Goal: Check status: Check status

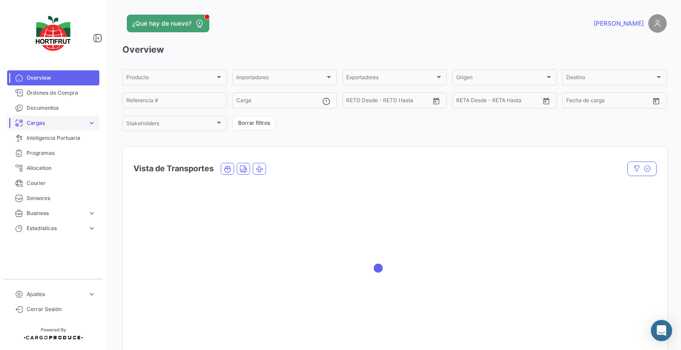
click at [58, 120] on span "Cargas" at bounding box center [56, 123] width 58 height 8
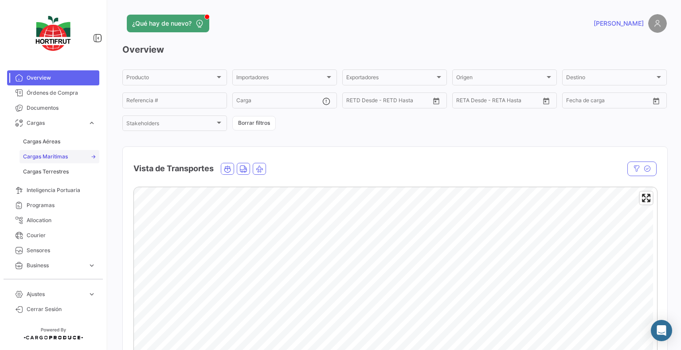
click at [55, 153] on span "Cargas Marítimas" at bounding box center [45, 157] width 45 height 8
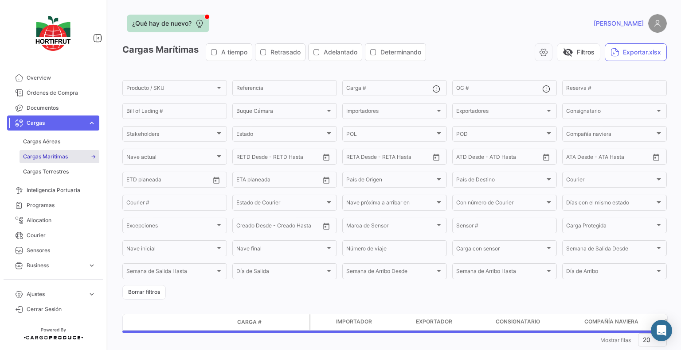
click at [203, 20] on icon at bounding box center [199, 23] width 9 height 9
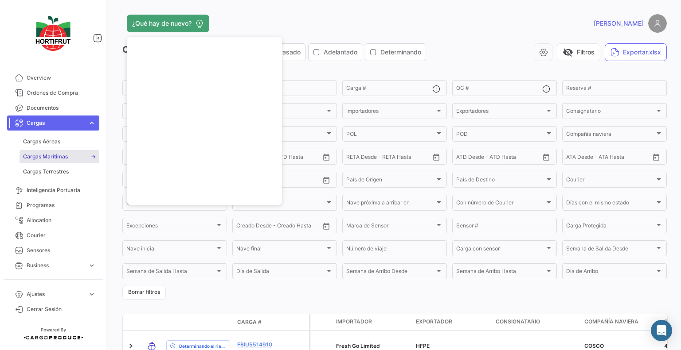
click at [292, 25] on div "¿Qué hay de nuevo?" at bounding box center [271, 24] width 299 height 18
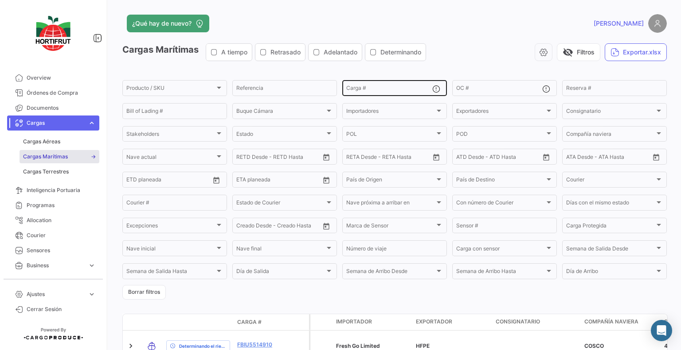
click at [379, 92] on input "Carga #" at bounding box center [389, 89] width 86 height 6
paste input "FBIU 5462606"
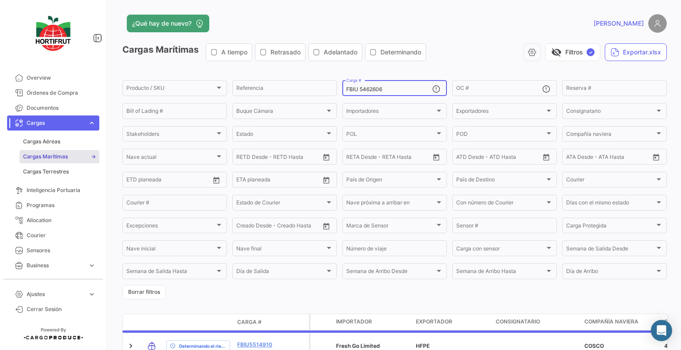
click at [360, 90] on input "FBIU 5462606" at bounding box center [389, 89] width 86 height 6
type input "FBIU5462606"
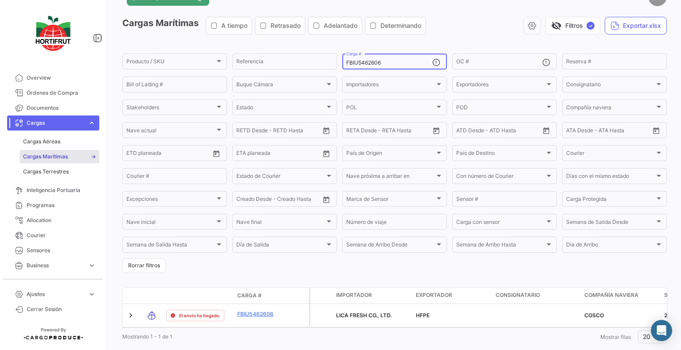
scroll to position [51, 0]
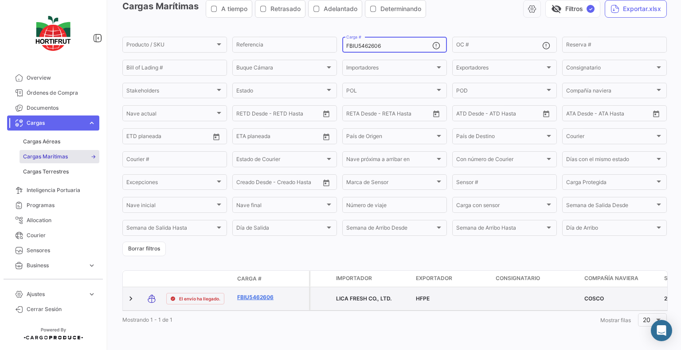
click at [257, 294] on link "FBIU5462606" at bounding box center [260, 298] width 46 height 8
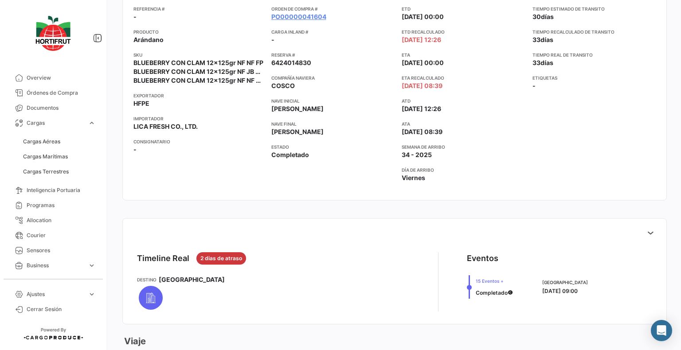
scroll to position [222, 0]
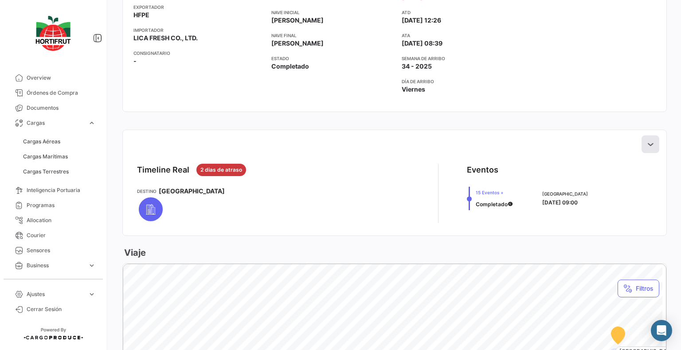
click at [641, 143] on button at bounding box center [650, 145] width 18 height 18
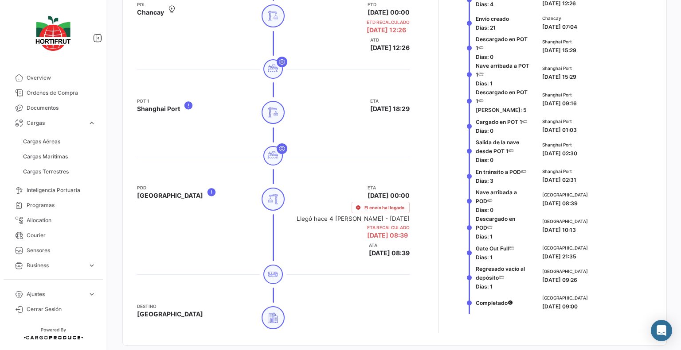
scroll to position [443, 0]
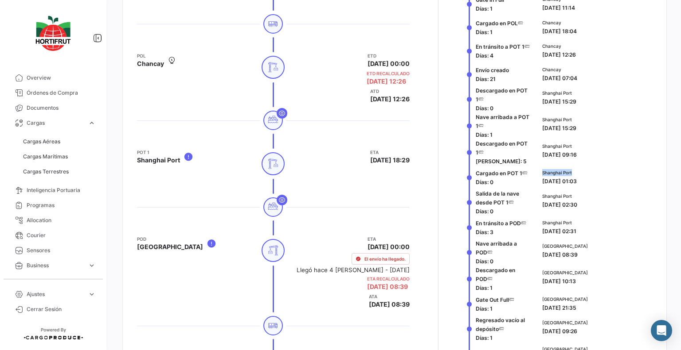
drag, startPoint x: 568, startPoint y: 174, endPoint x: 539, endPoint y: 175, distance: 28.8
click at [542, 175] on span "Shanghai Port" at bounding box center [559, 172] width 35 height 7
copy span "Shanghai Port"
drag, startPoint x: 564, startPoint y: 246, endPoint x: 538, endPoint y: 248, distance: 25.8
click at [538, 248] on div "[GEOGRAPHIC_DATA] [DATE] 08:39" at bounding box center [594, 252] width 113 height 27
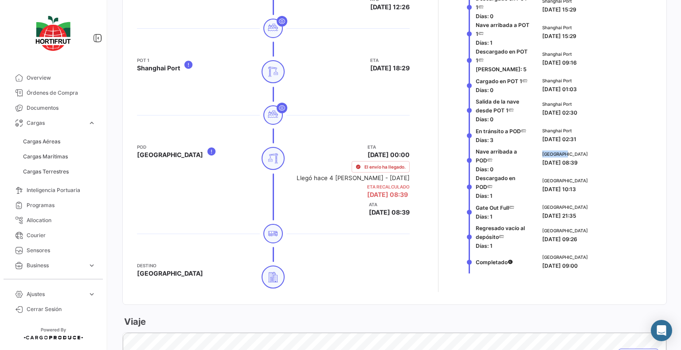
scroll to position [487, 0]
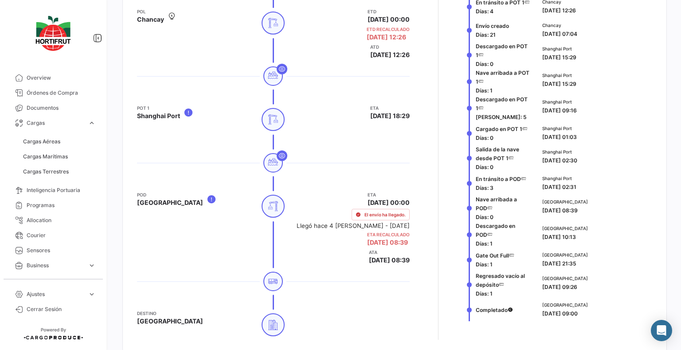
drag, startPoint x: 592, startPoint y: 215, endPoint x: 590, endPoint y: 219, distance: 4.6
click at [592, 216] on div "[GEOGRAPHIC_DATA] [DATE] 08:39" at bounding box center [594, 208] width 113 height 27
drag, startPoint x: 564, startPoint y: 229, endPoint x: 537, endPoint y: 232, distance: 26.4
click at [538, 232] on div "[GEOGRAPHIC_DATA] [DATE] 10:13" at bounding box center [594, 235] width 113 height 27
copy span "[GEOGRAPHIC_DATA]"
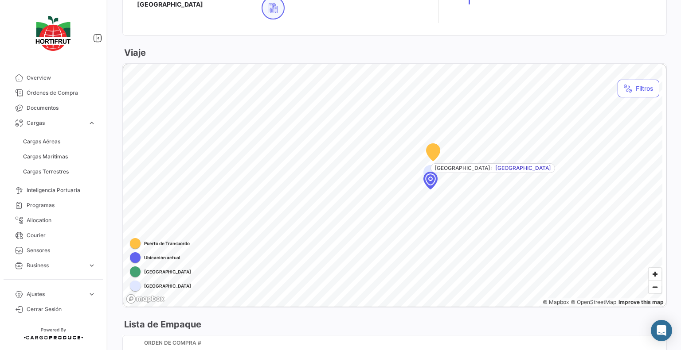
scroll to position [842, 0]
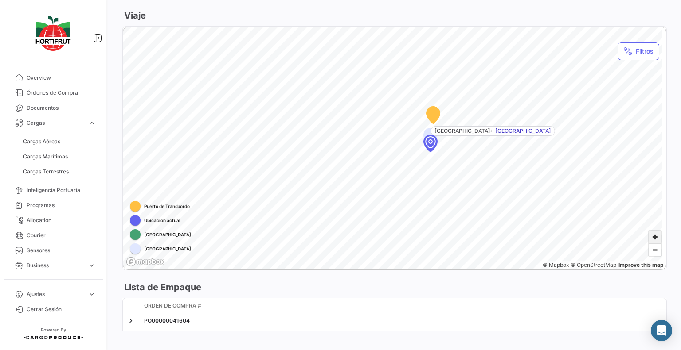
click at [651, 234] on span "Zoom in" at bounding box center [654, 237] width 13 height 13
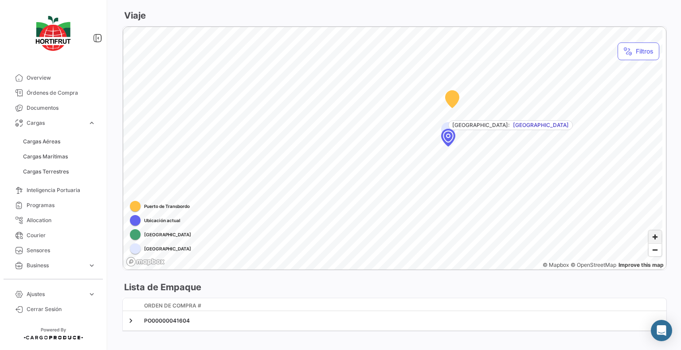
click at [651, 234] on span "Zoom in" at bounding box center [654, 237] width 13 height 13
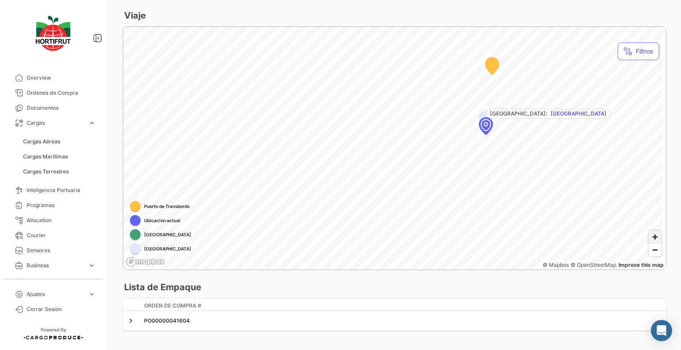
click at [651, 234] on span "Zoom in" at bounding box center [654, 237] width 13 height 13
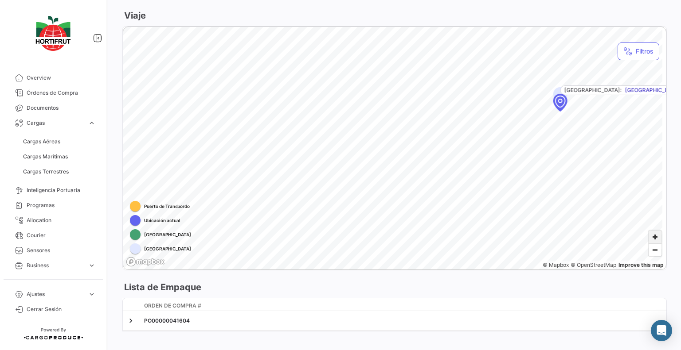
click at [651, 234] on span "Zoom in" at bounding box center [654, 237] width 13 height 13
click at [415, 106] on icon "Map marker" at bounding box center [419, 109] width 13 height 17
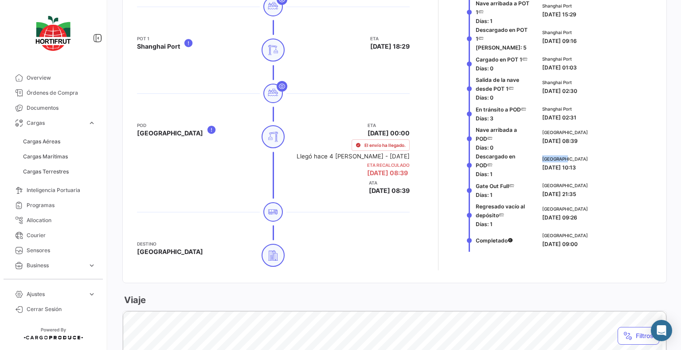
scroll to position [541, 0]
